Goal: Information Seeking & Learning: Learn about a topic

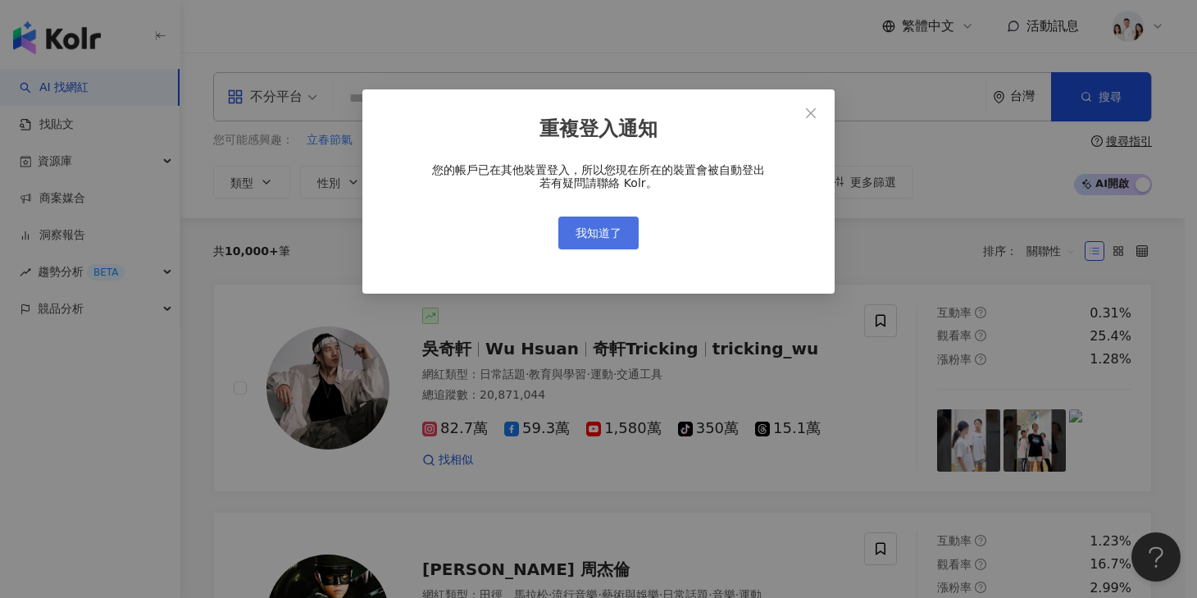
click at [600, 243] on button "我知道了" at bounding box center [599, 233] width 80 height 33
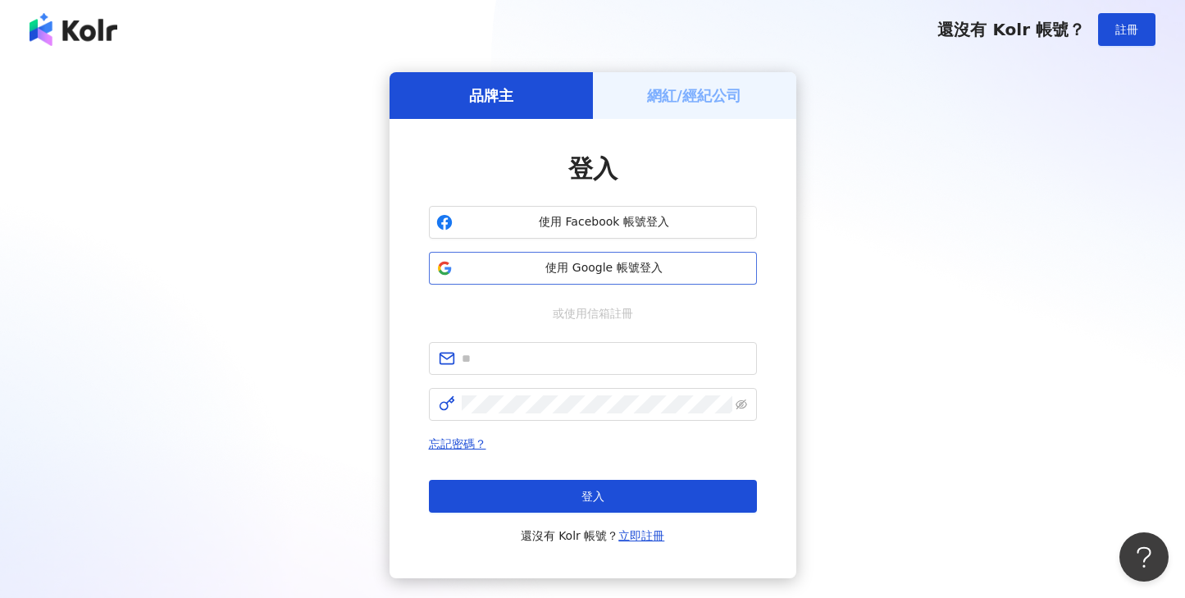
click at [590, 271] on span "使用 Google 帳號登入" at bounding box center [604, 268] width 290 height 16
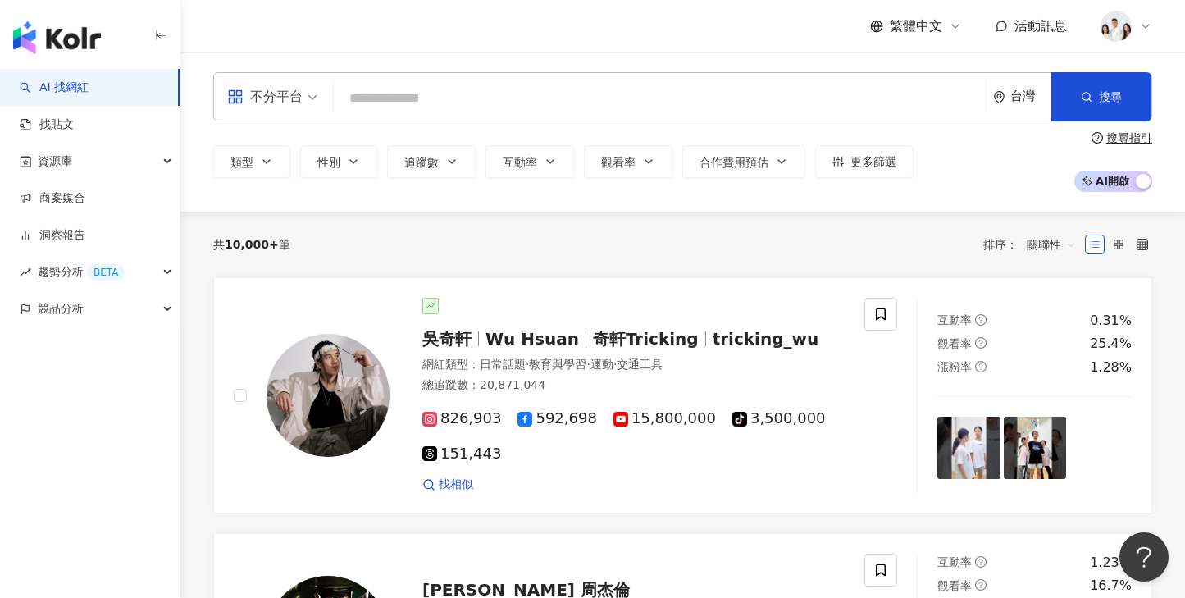
type input "**********"
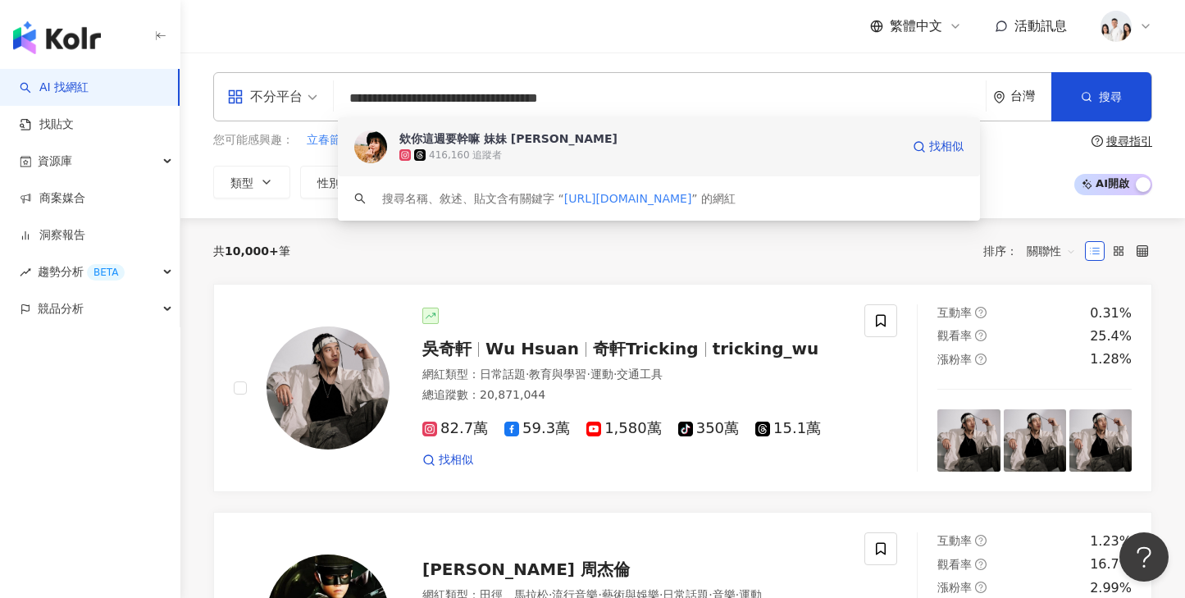
click at [571, 159] on div "416,160 追蹤者" at bounding box center [649, 155] width 501 height 16
